Goal: Task Accomplishment & Management: Manage account settings

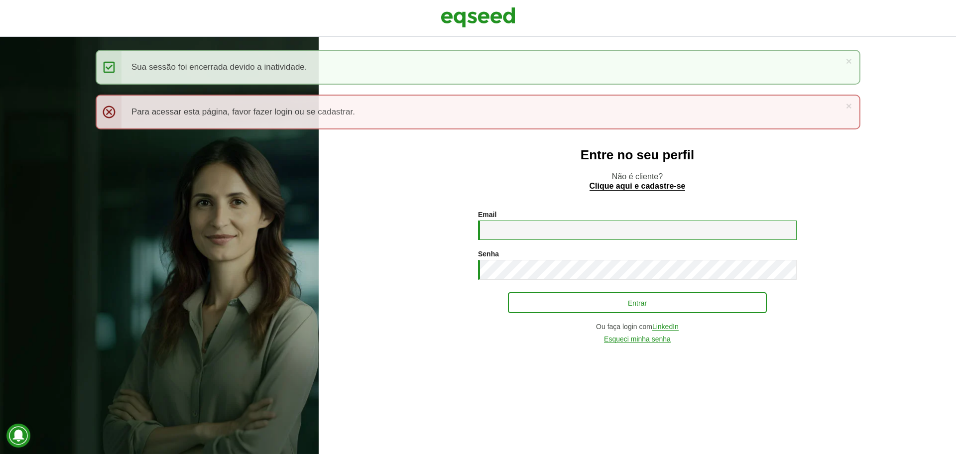
type input "**********"
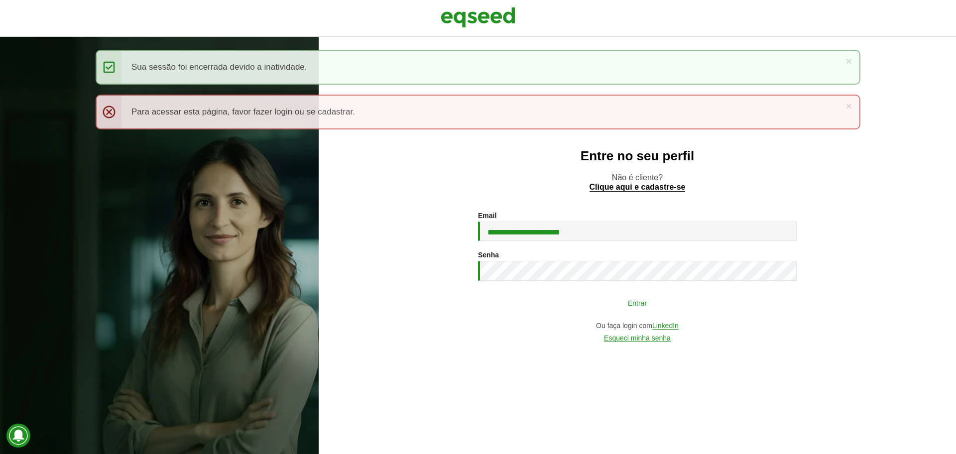
click at [581, 298] on button "Entrar" at bounding box center [637, 302] width 259 height 19
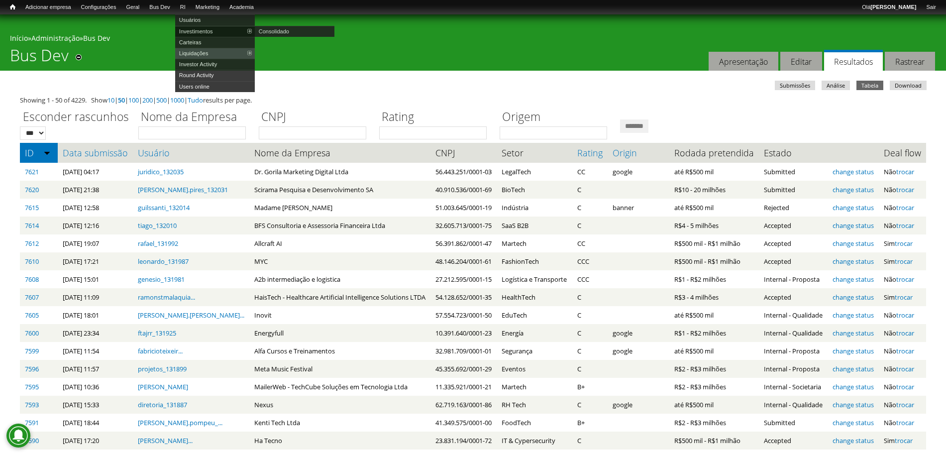
click at [205, 34] on link "Investimentos" at bounding box center [215, 31] width 80 height 11
